Goal: Transaction & Acquisition: Download file/media

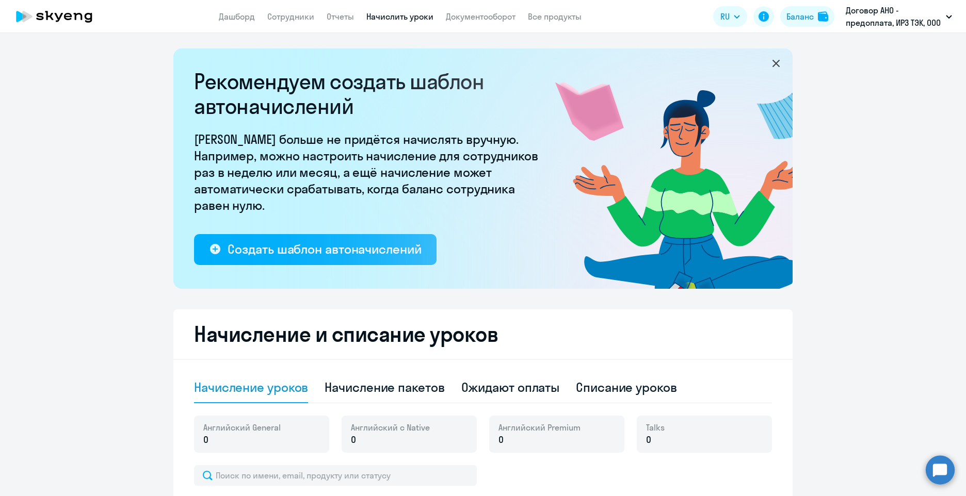
select select "10"
click at [334, 17] on link "Отчеты" at bounding box center [340, 16] width 27 height 10
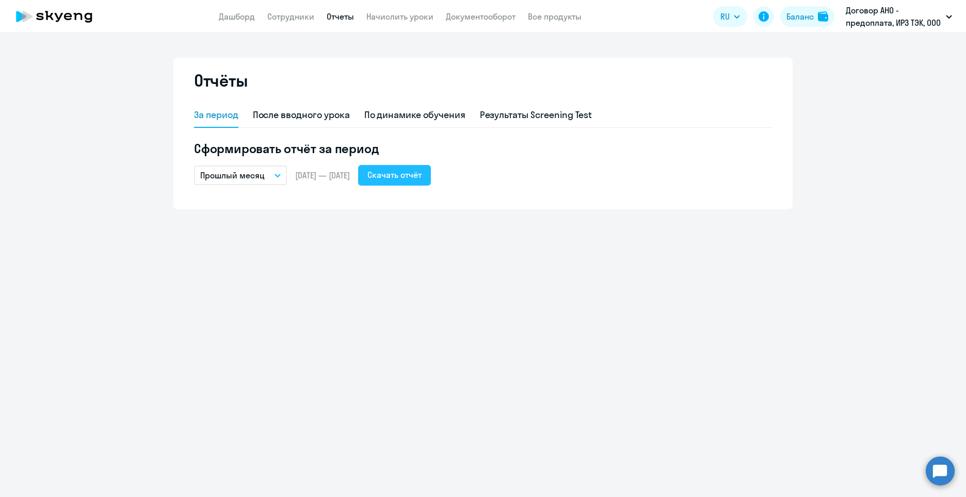
click at [397, 177] on div "Скачать отчёт" at bounding box center [394, 175] width 54 height 12
click at [422, 177] on div "Скачать отчёт" at bounding box center [394, 175] width 54 height 12
click at [464, 14] on link "Документооборот" at bounding box center [481, 16] width 70 height 10
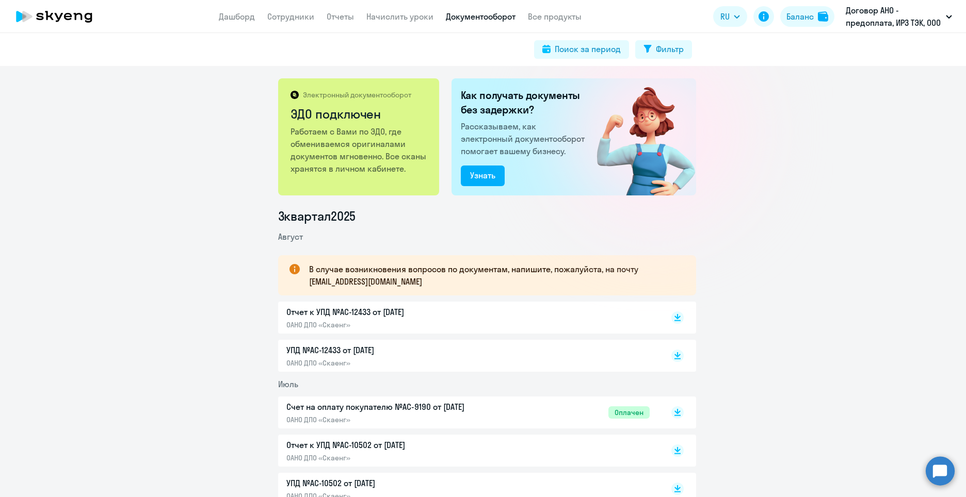
scroll to position [103, 0]
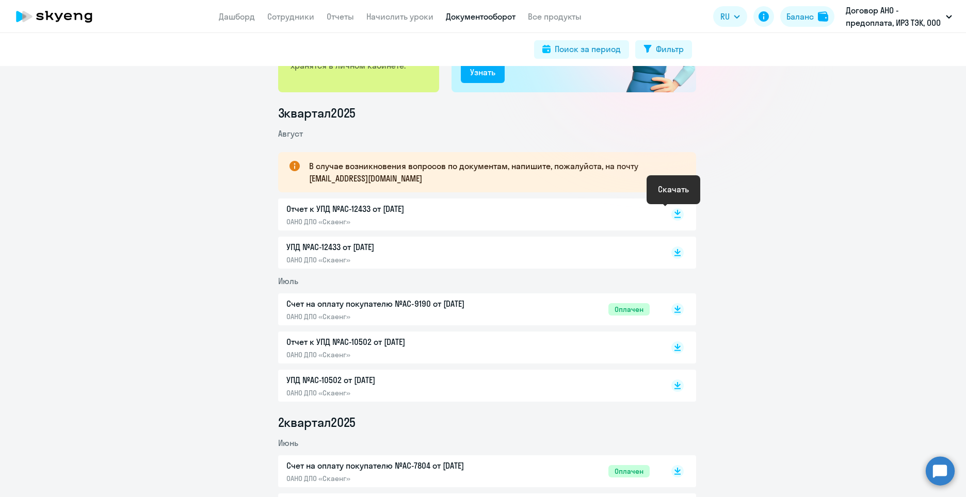
click at [674, 213] on icon at bounding box center [677, 212] width 6 height 5
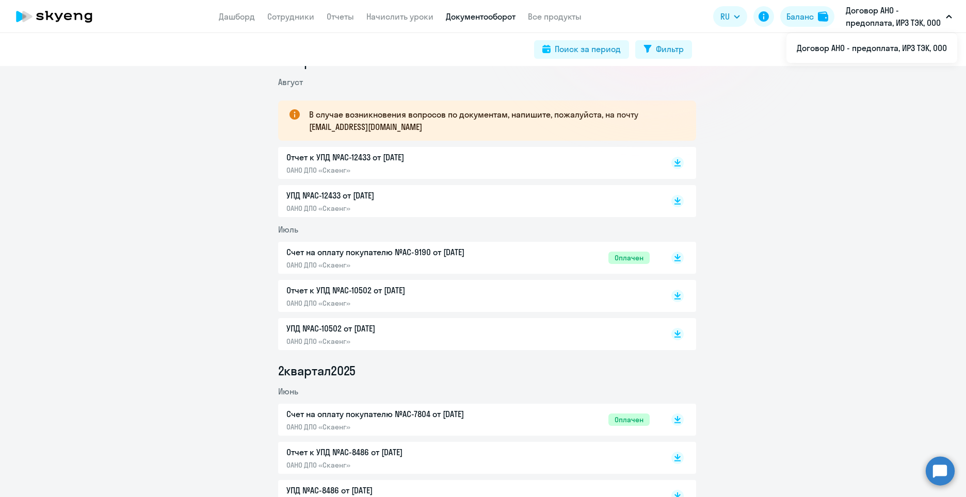
scroll to position [52, 0]
